Goal: Information Seeking & Learning: Learn about a topic

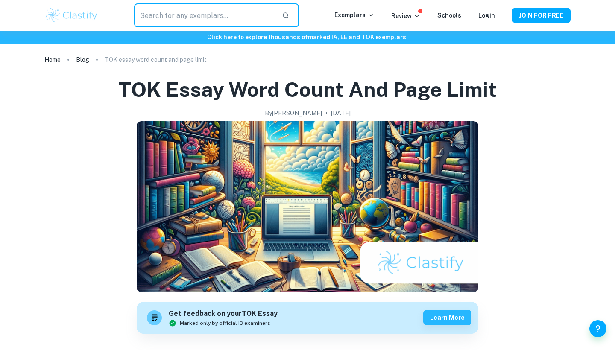
click at [247, 23] on input "text" at bounding box center [204, 15] width 141 height 24
type input "TOK Essay"
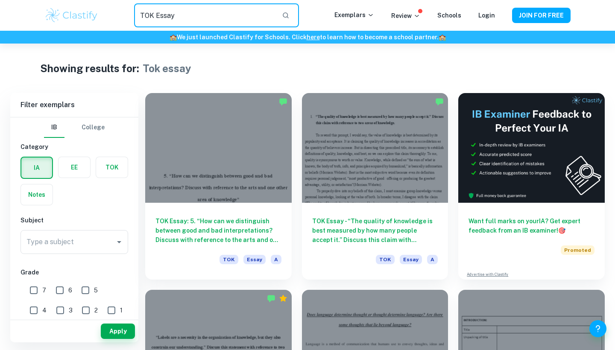
click at [103, 172] on label "button" at bounding box center [112, 167] width 32 height 21
click at [0, 0] on input "radio" at bounding box center [0, 0] width 0 height 0
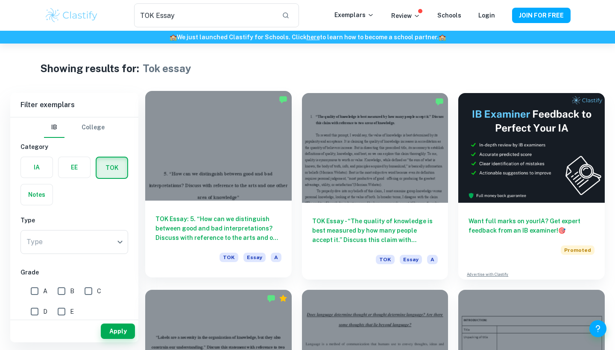
click at [234, 156] on div at bounding box center [218, 146] width 147 height 110
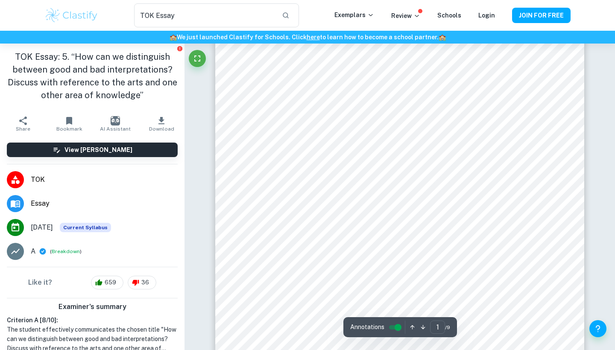
scroll to position [76, 0]
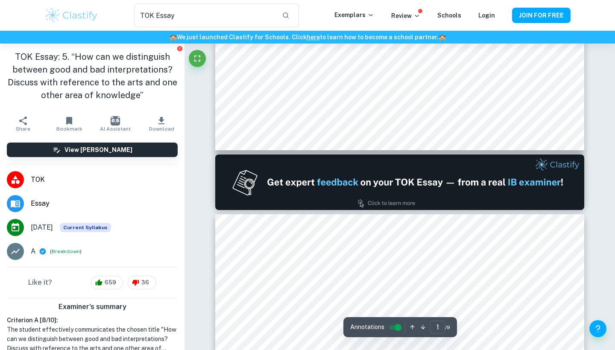
type input "2"
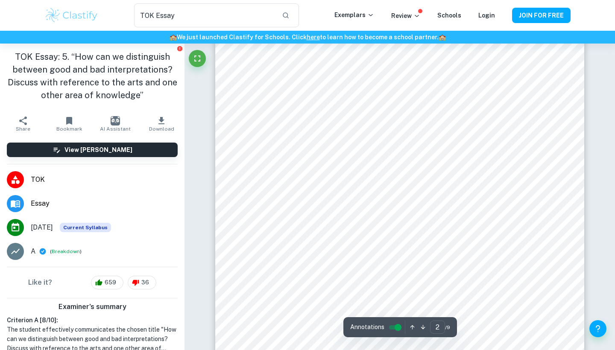
scroll to position [569, 0]
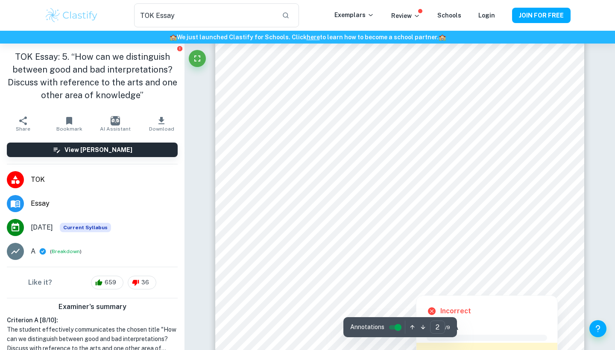
click at [372, 286] on div at bounding box center [416, 289] width 245 height 8
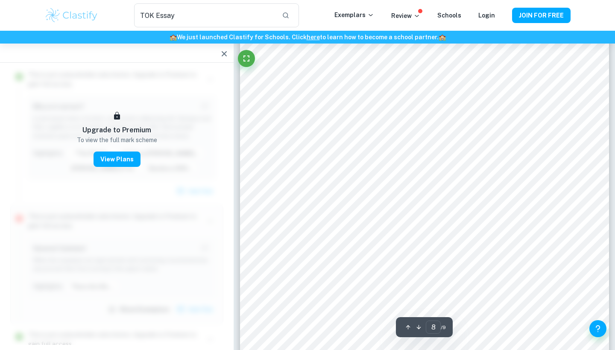
scroll to position [3475, 0]
type input "7"
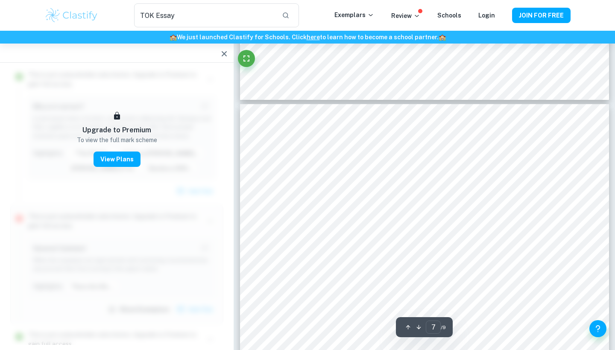
scroll to position [2959, 0]
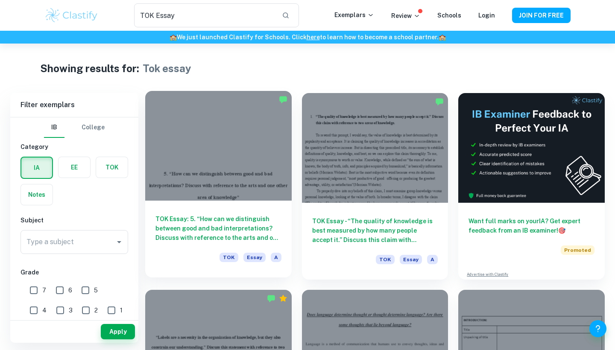
scroll to position [36, 0]
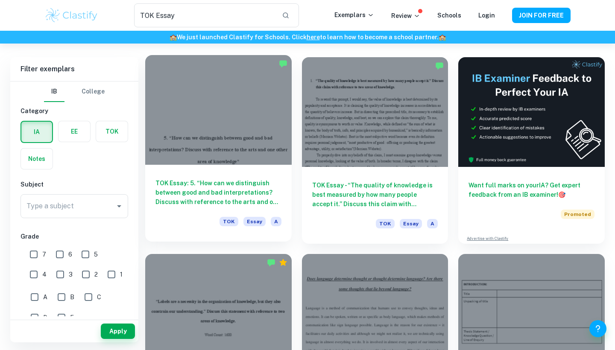
click at [258, 124] on div at bounding box center [218, 110] width 147 height 110
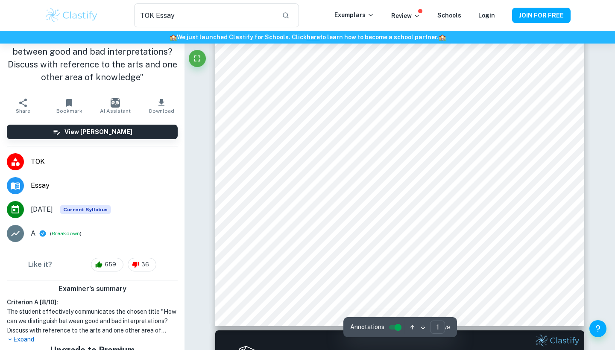
scroll to position [208, 0]
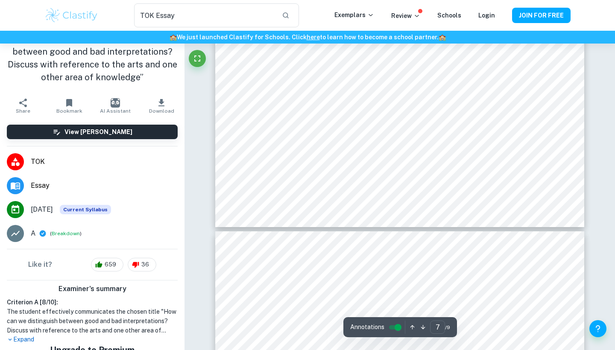
type input "8"
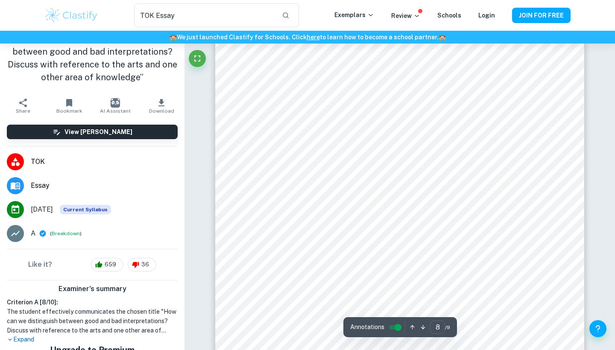
scroll to position [3537, 0]
